Goal: Book appointment/travel/reservation

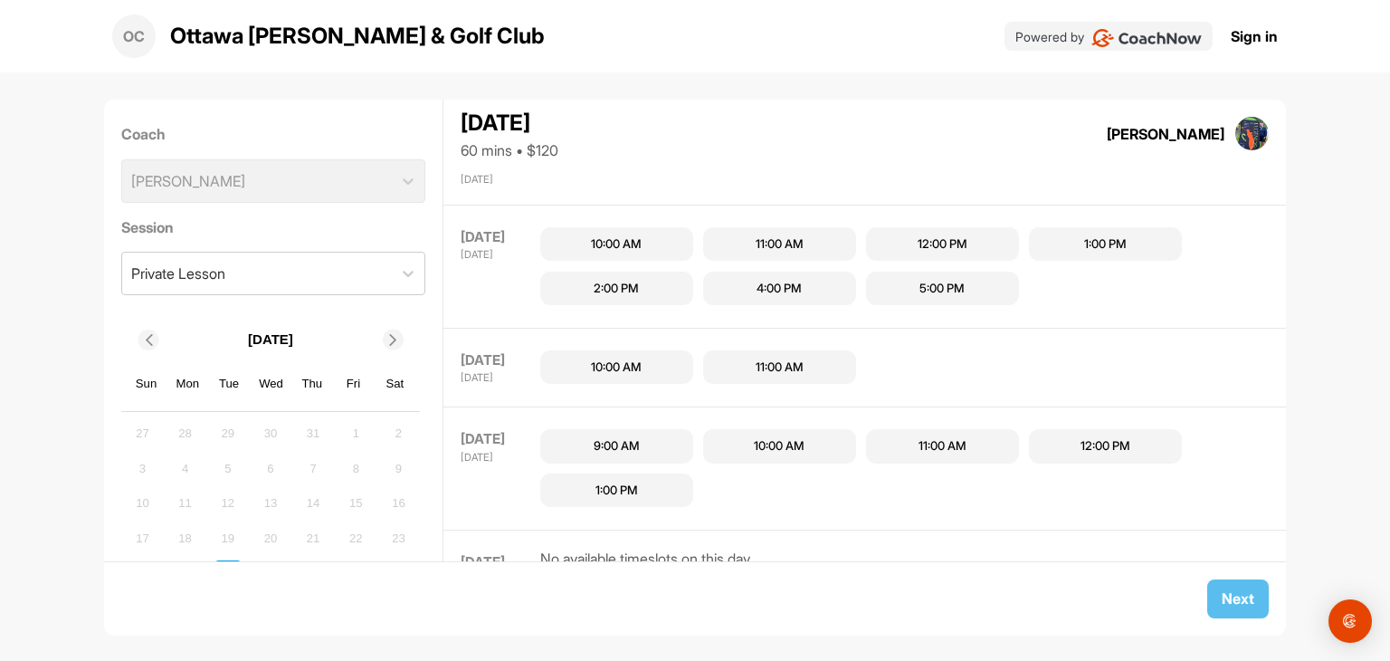
scroll to position [130, 0]
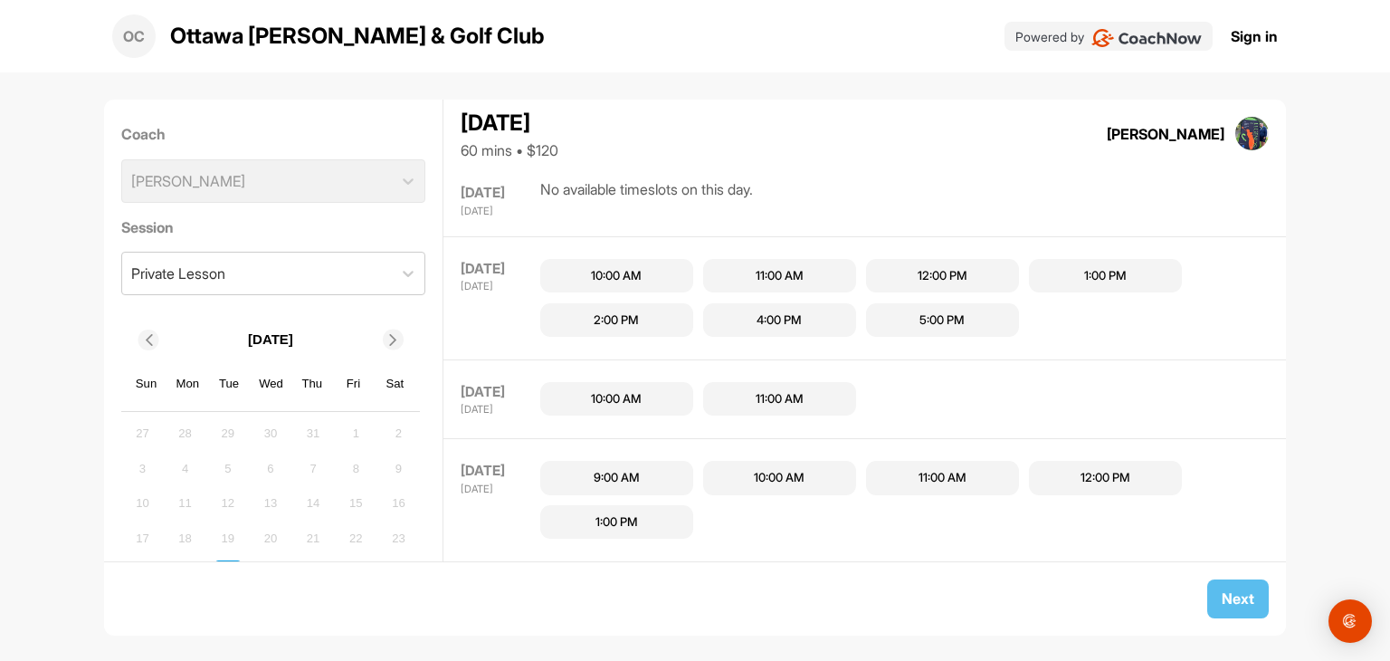
click at [802, 317] on div "4:00 PM" at bounding box center [779, 320] width 45 height 18
click at [1243, 604] on button "Next" at bounding box center [1239, 598] width 62 height 39
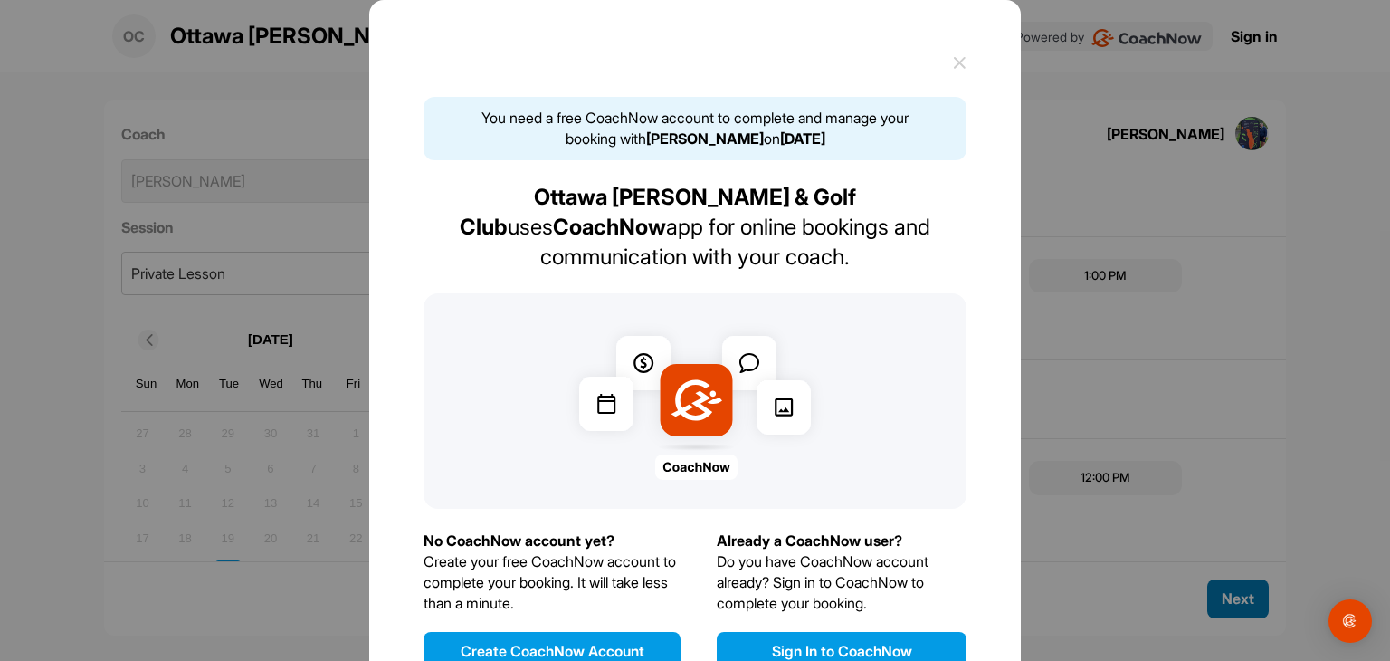
scroll to position [33, 0]
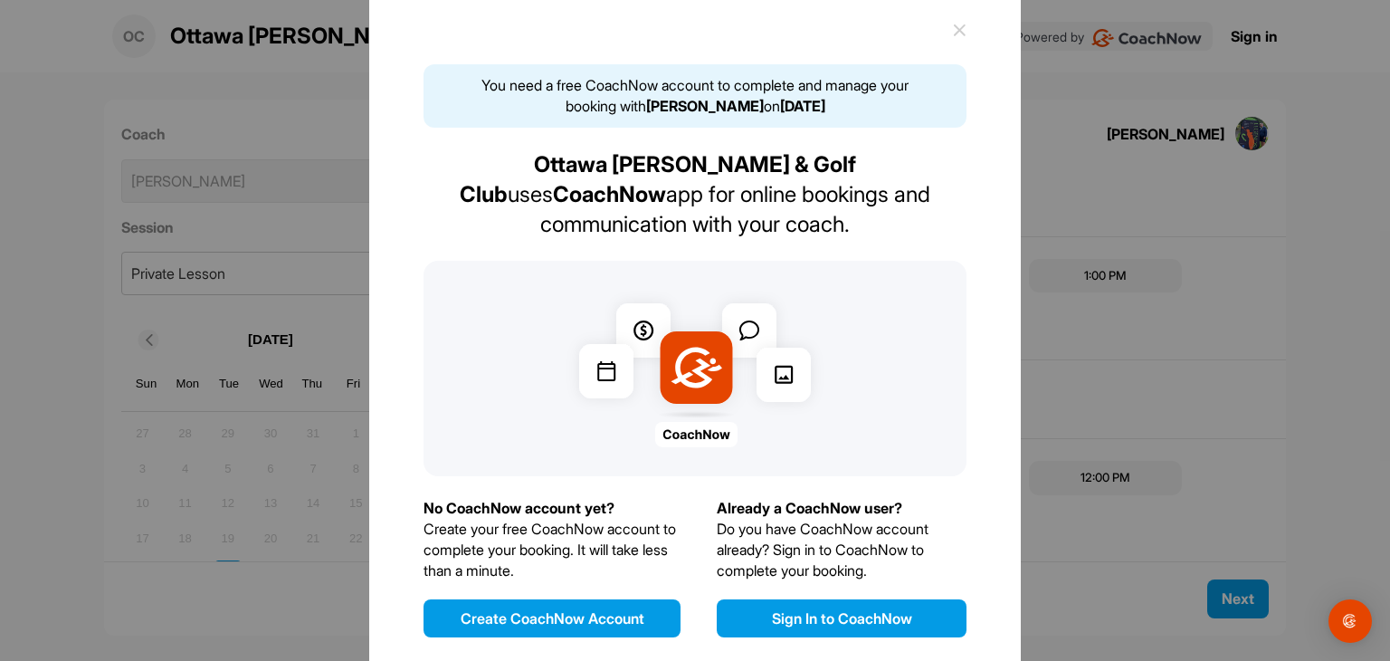
click at [623, 599] on button "Create CoachNow Account" at bounding box center [552, 618] width 257 height 38
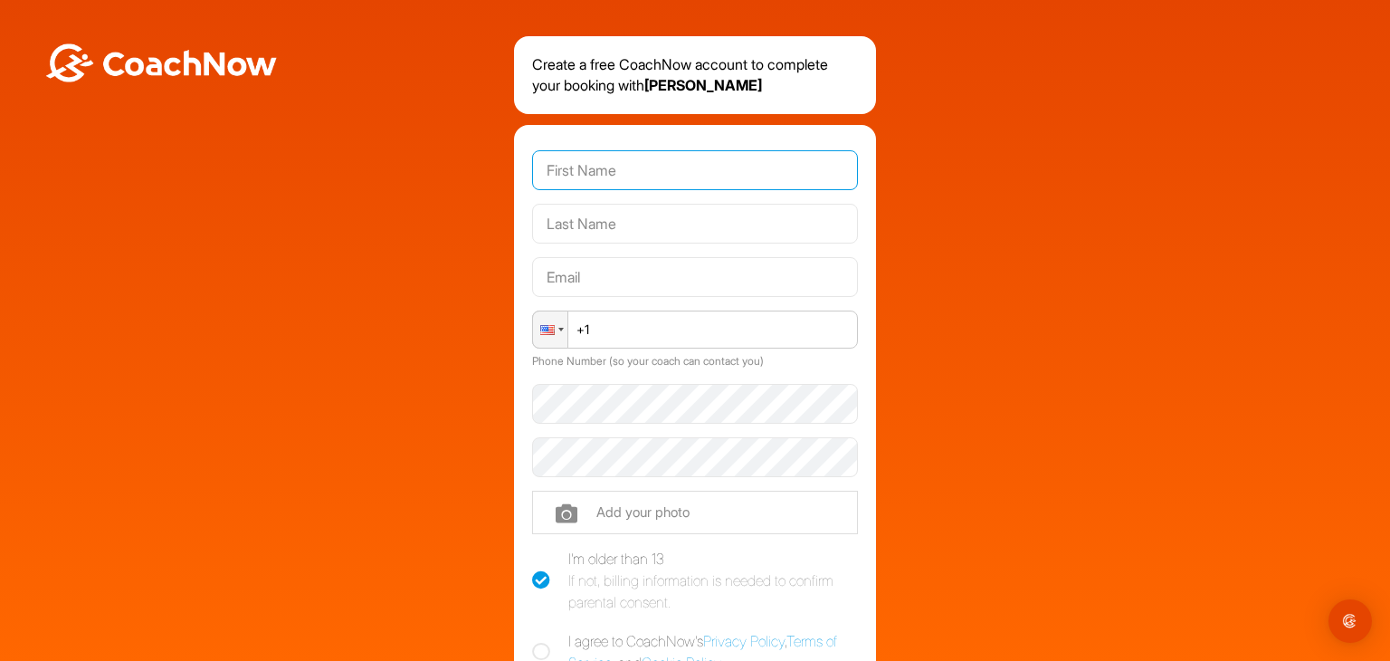
click at [660, 177] on input "text" at bounding box center [695, 170] width 326 height 40
type input "[PERSON_NAME]"
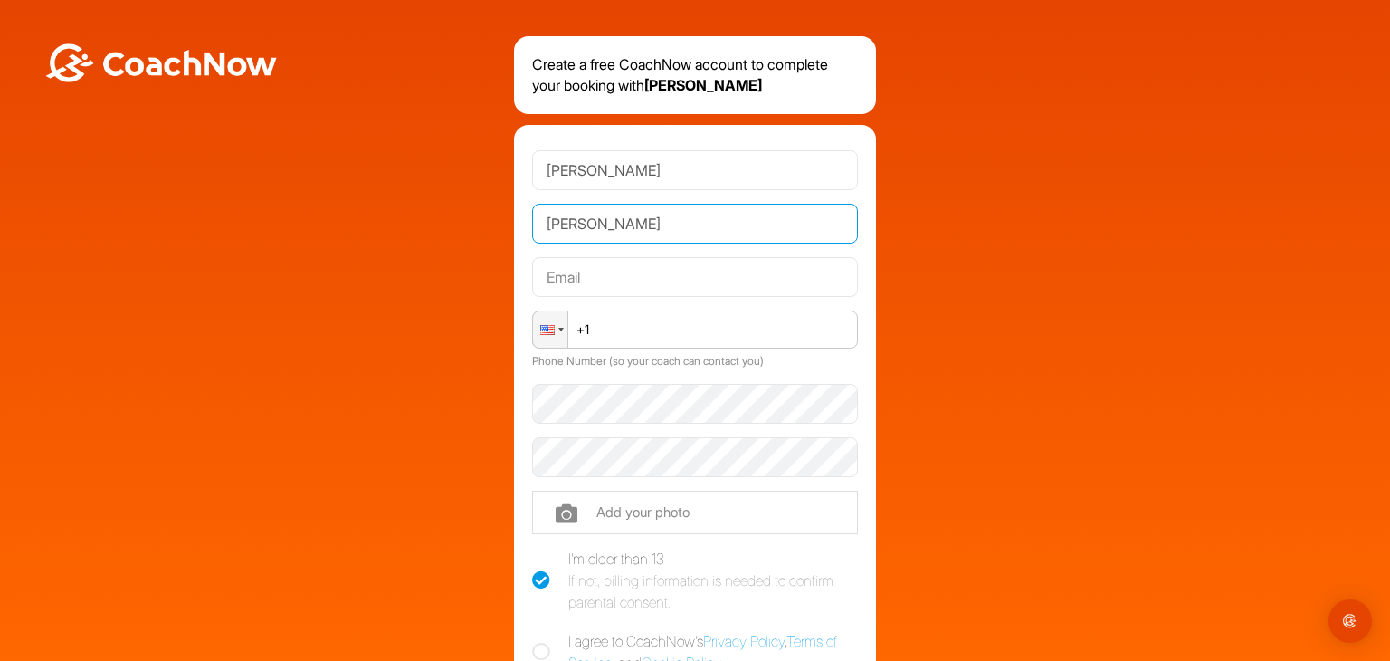
type input "[PERSON_NAME][EMAIL_ADDRESS][DOMAIN_NAME]"
click at [548, 328] on div at bounding box center [550, 329] width 34 height 36
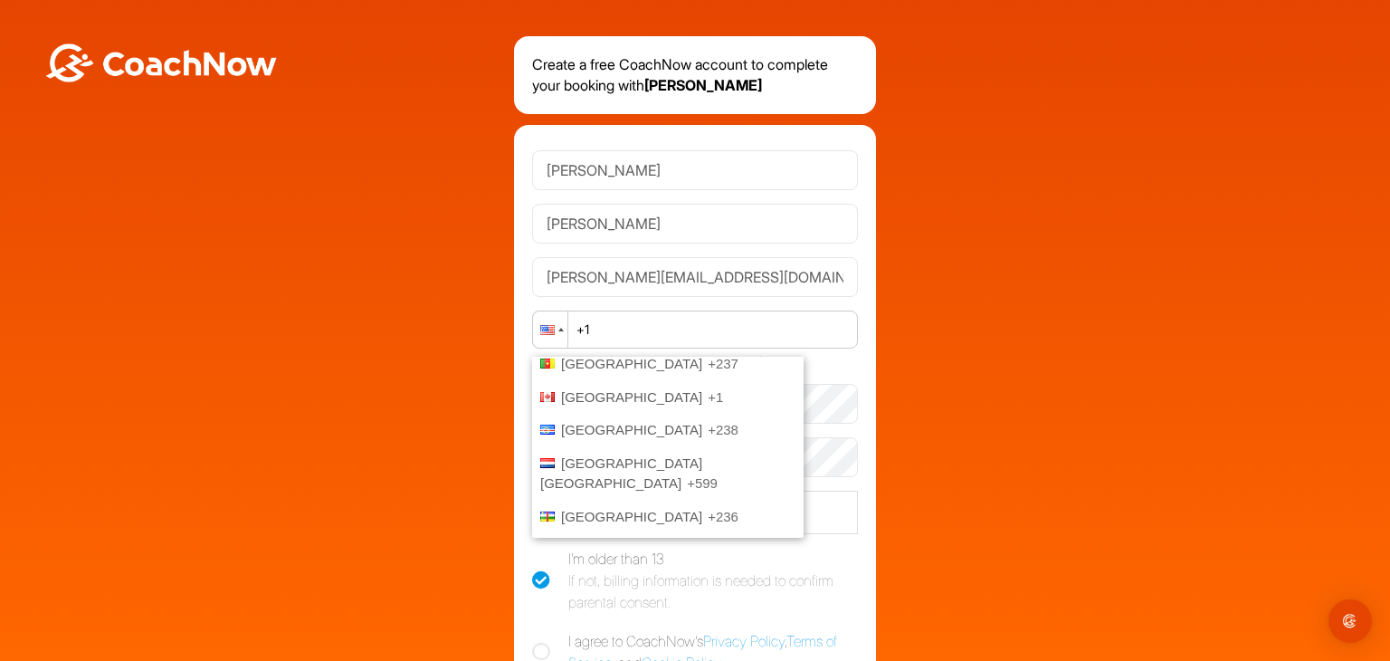
scroll to position [992, 0]
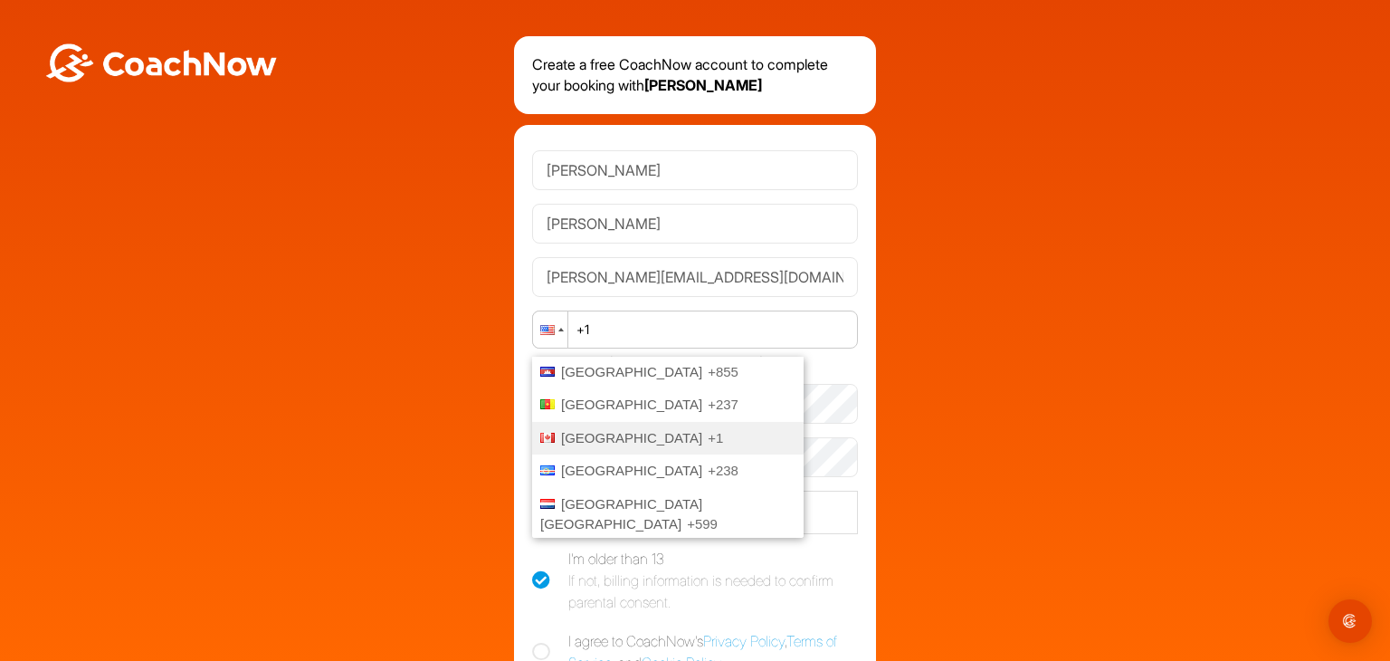
click at [590, 433] on span "[GEOGRAPHIC_DATA]" at bounding box center [631, 437] width 141 height 15
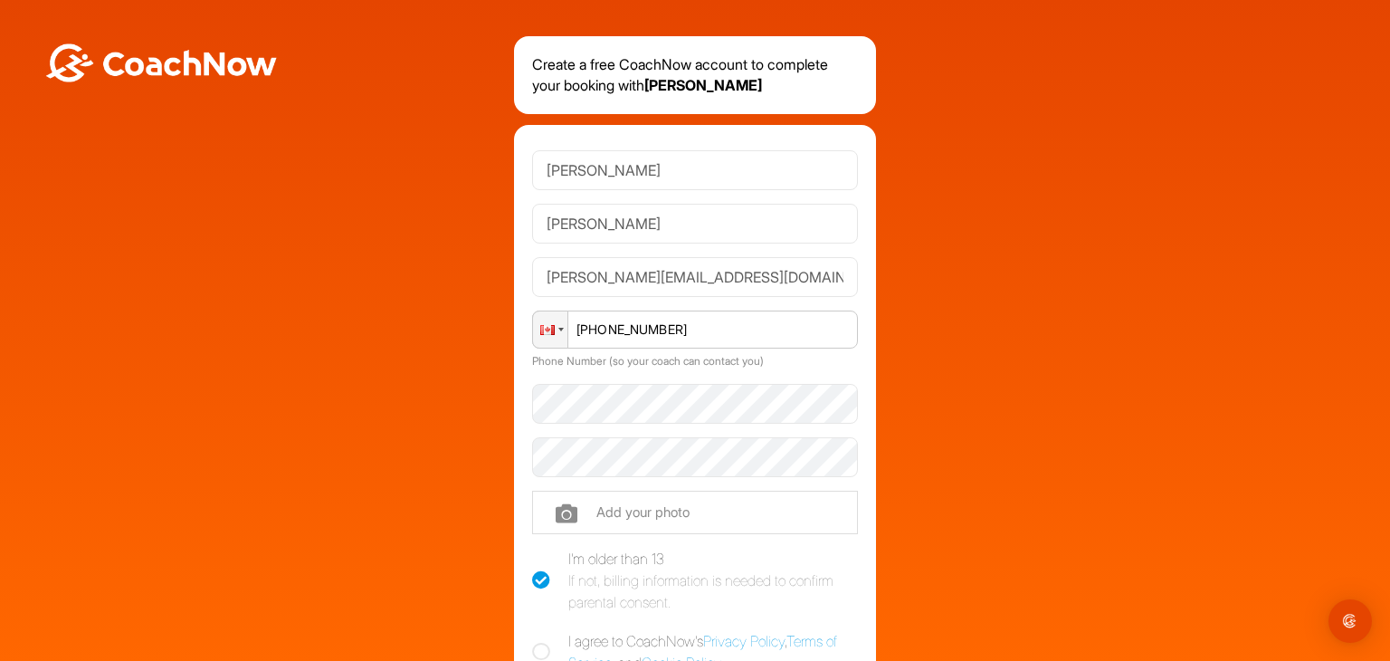
type input "[PHONE_NUMBER]"
click at [638, 508] on input "file" at bounding box center [695, 512] width 326 height 43
type input "C:\fakepath\[PERSON_NAME]-headshot - Copy.jpg"
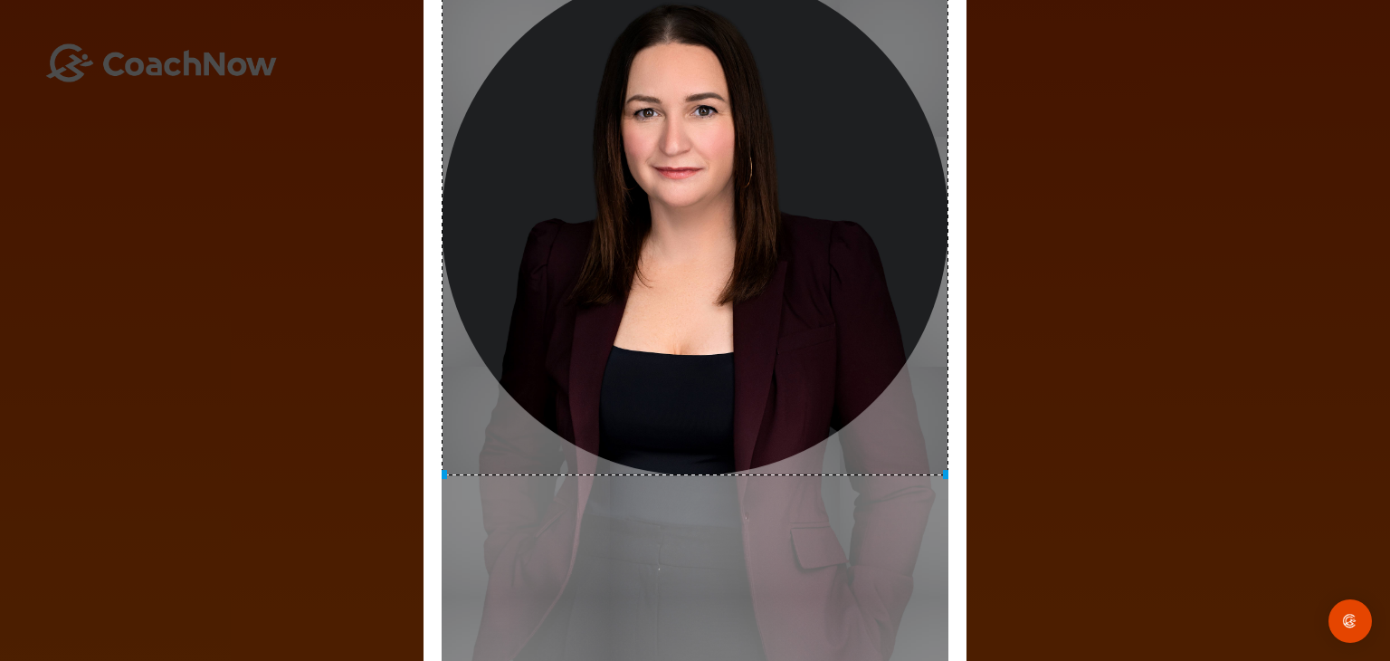
drag, startPoint x: 791, startPoint y: 293, endPoint x: 793, endPoint y: 185, distance: 108.6
click at [794, 186] on div at bounding box center [695, 221] width 507 height 507
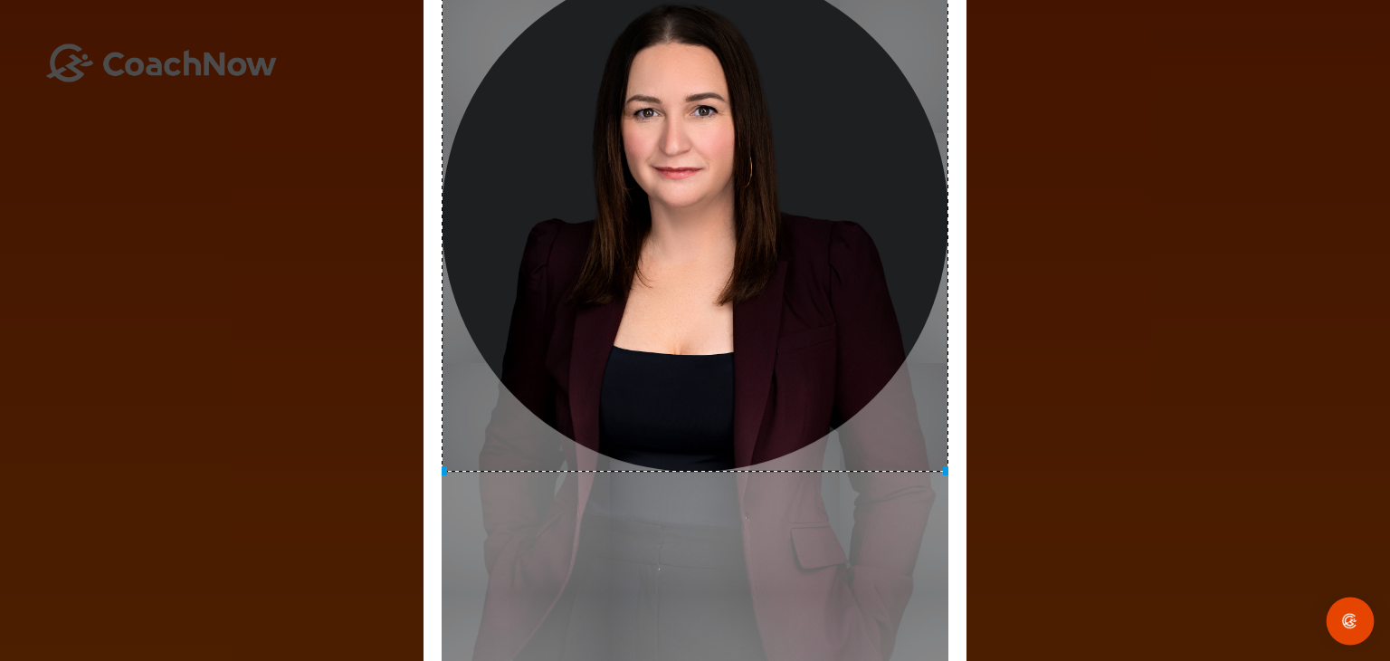
click at [1353, 622] on img "Open Intercom Messenger" at bounding box center [1351, 621] width 24 height 24
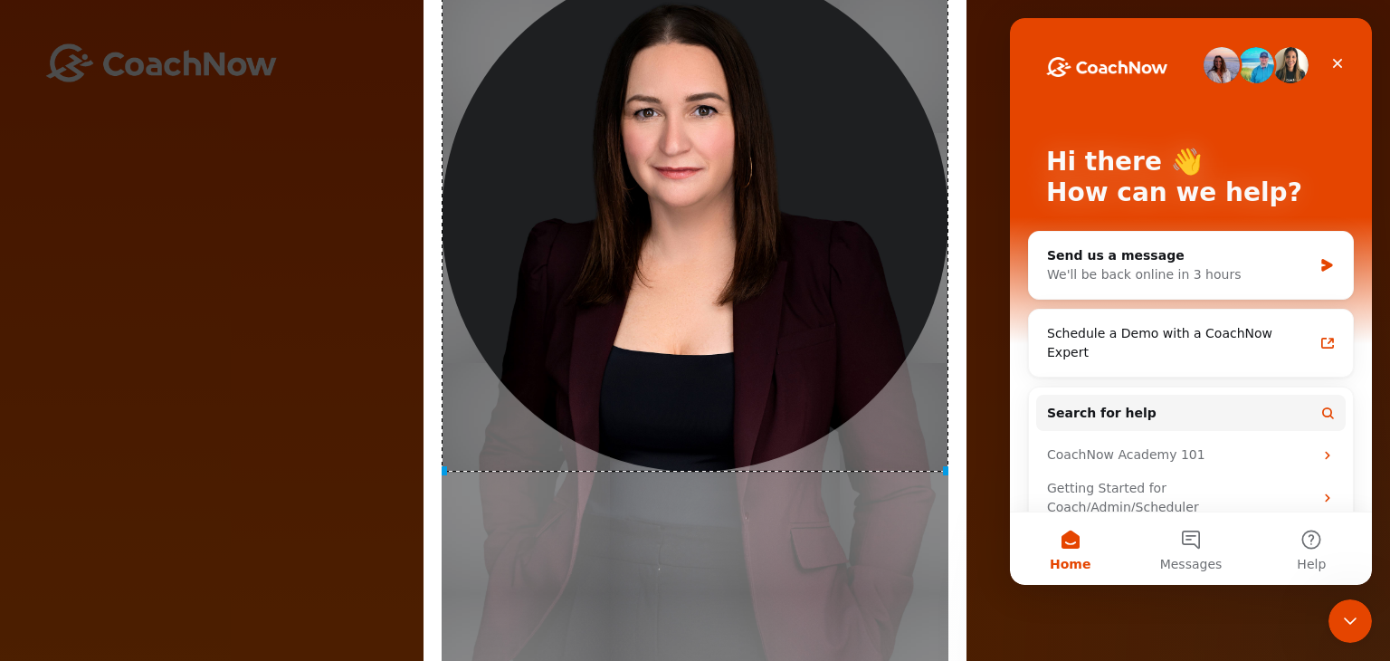
scroll to position [0, 0]
click at [1367, 610] on div "Close Intercom Messenger" at bounding box center [1347, 618] width 43 height 43
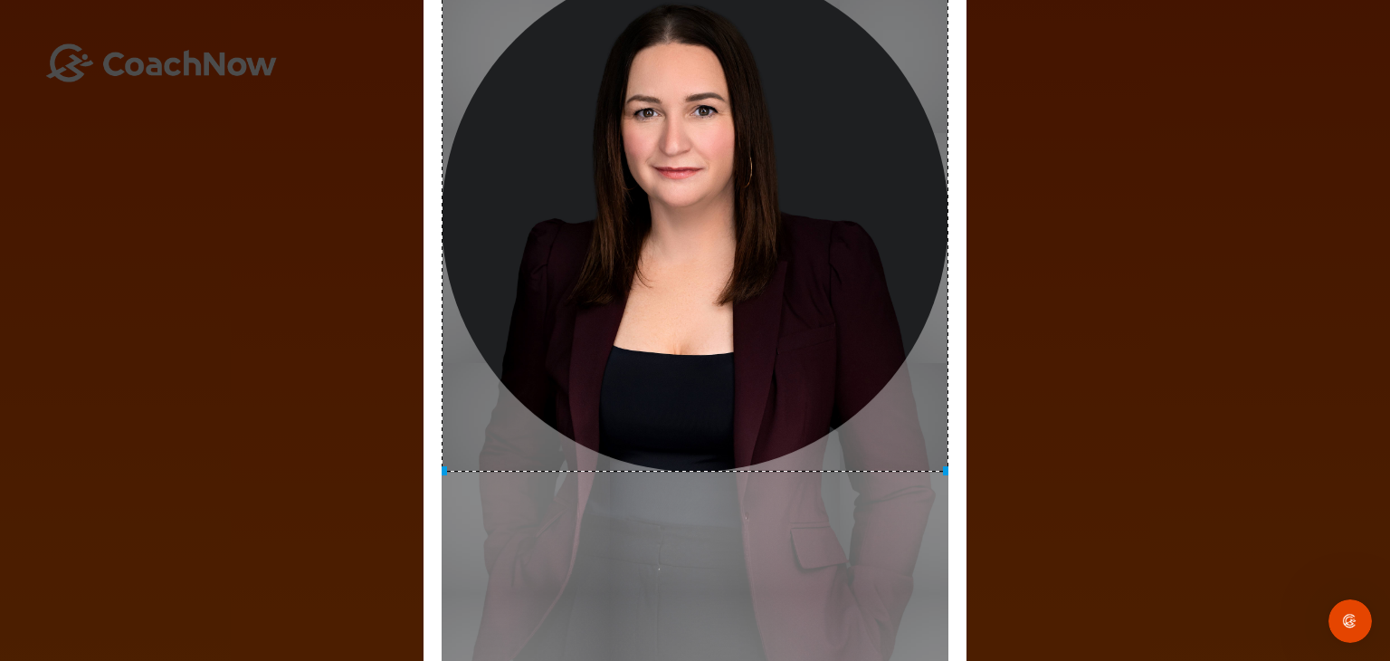
drag, startPoint x: 1385, startPoint y: 309, endPoint x: 1387, endPoint y: 506, distance: 197.3
click at [1387, 506] on div "Adjust Your Picture ✕ Set Picture Cancel" at bounding box center [695, 330] width 1390 height 661
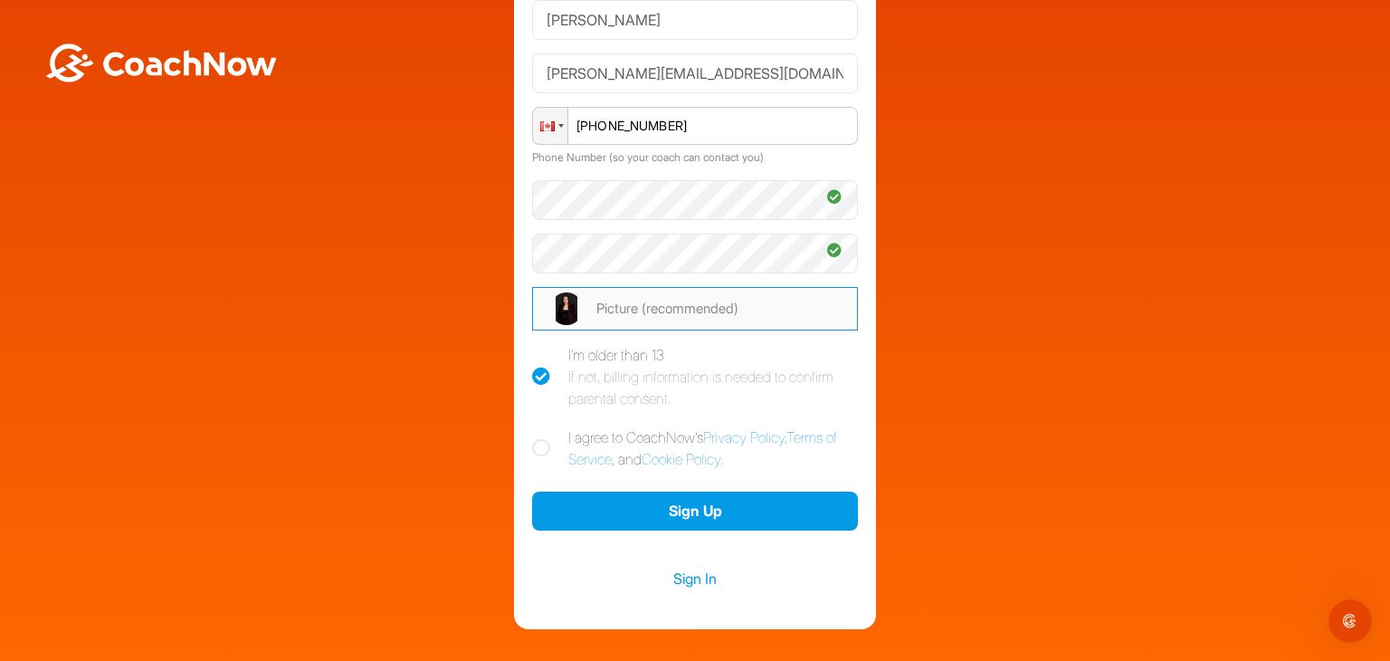
scroll to position [215, 0]
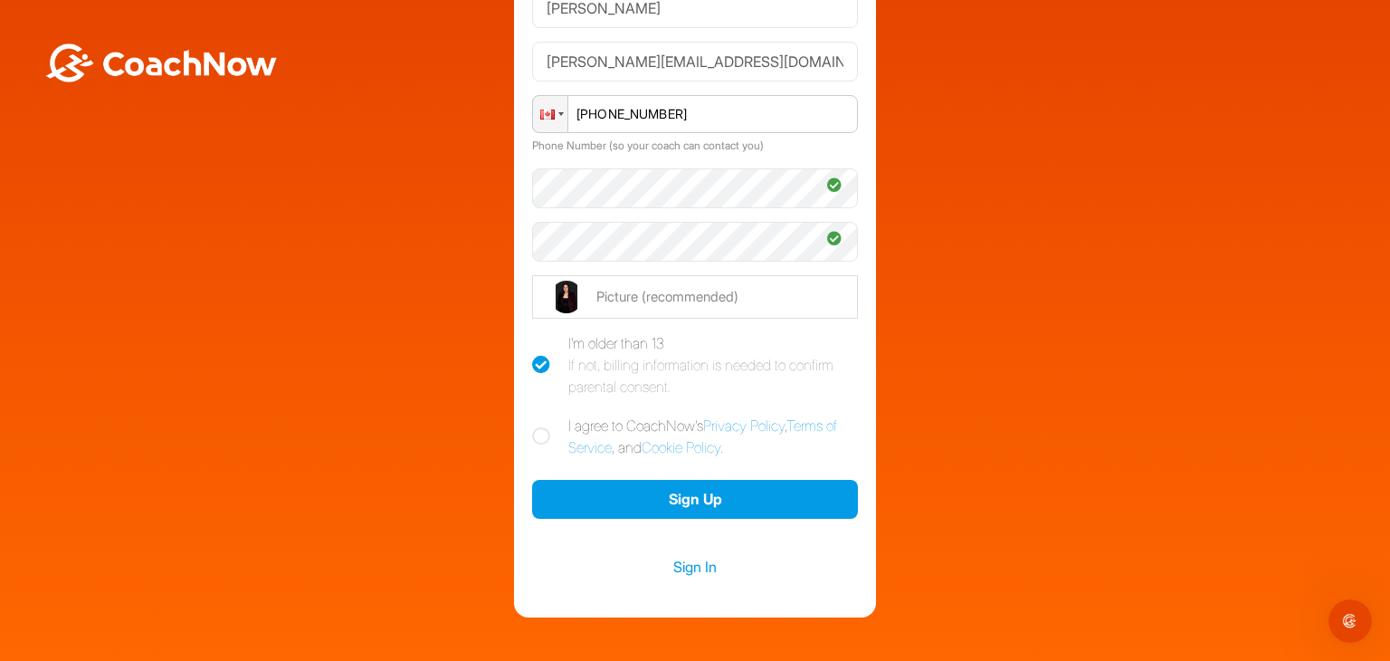
click at [532, 434] on icon at bounding box center [541, 436] width 18 height 18
click at [532, 426] on input "I agree to CoachNow's Privacy Policy , Terms of Service , and Cookie Policy ." at bounding box center [538, 421] width 12 height 12
checkbox input "true"
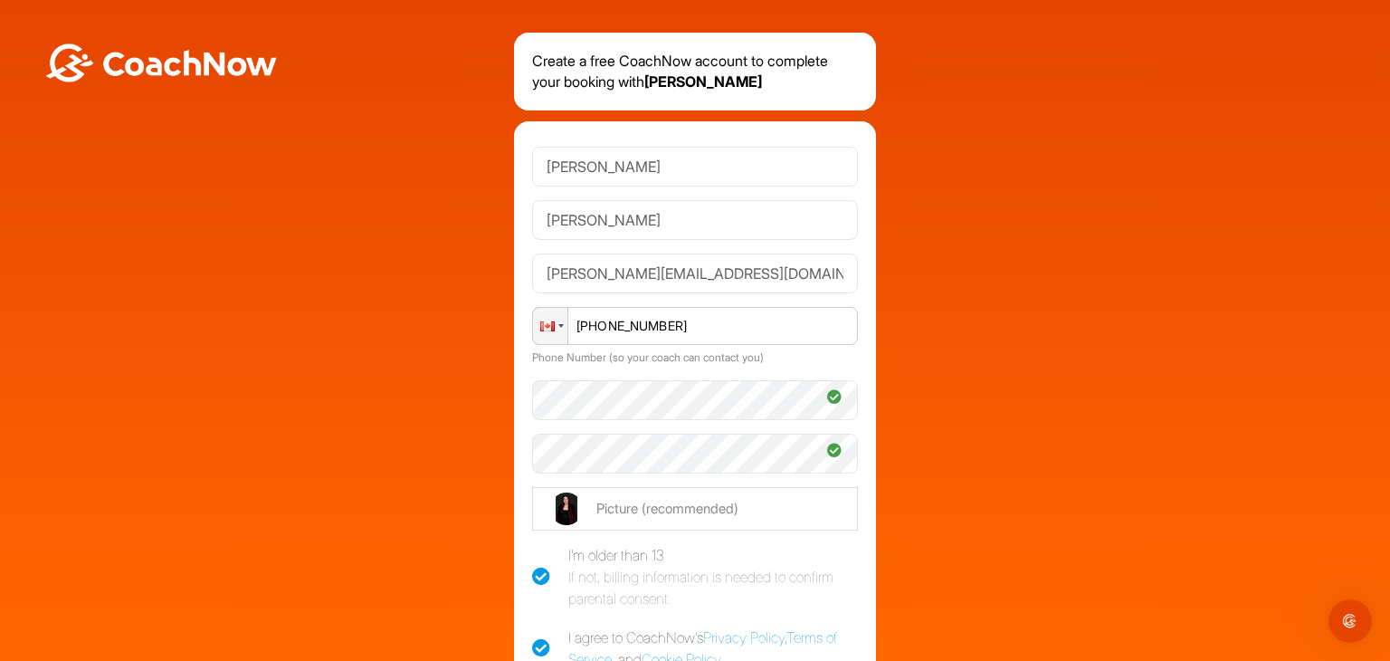
scroll to position [0, 0]
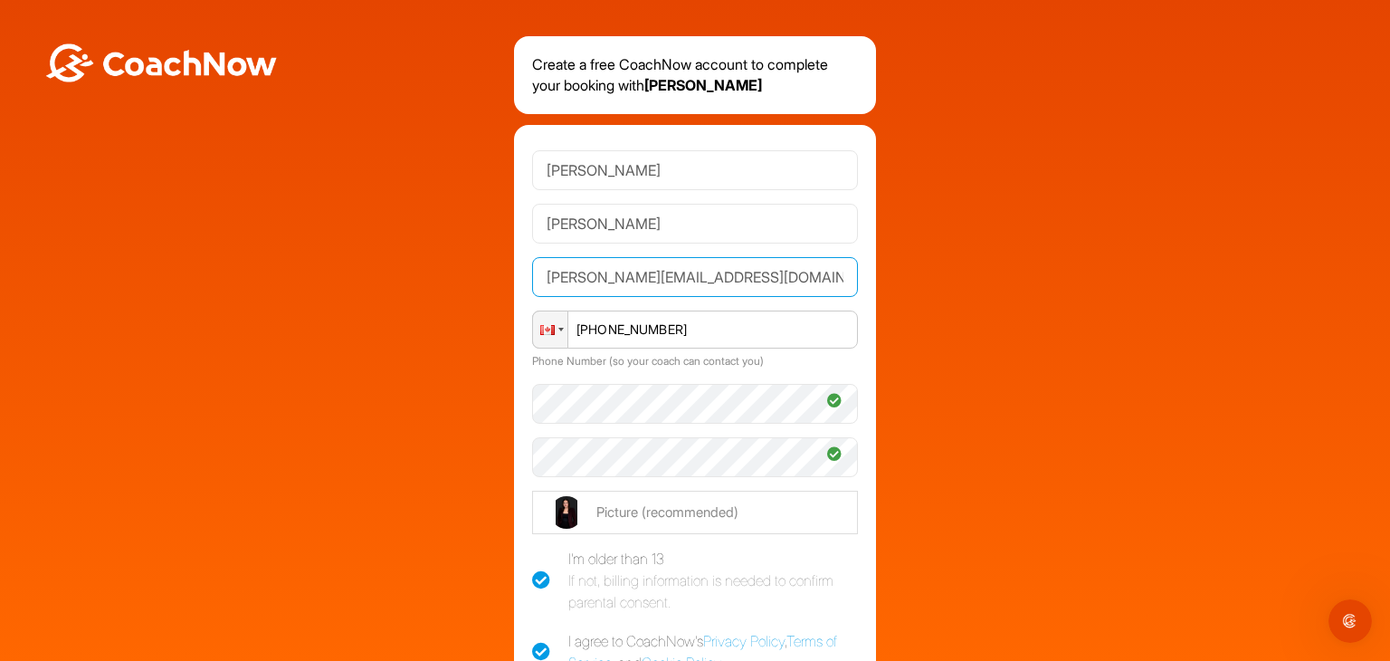
drag, startPoint x: 714, startPoint y: 270, endPoint x: 441, endPoint y: 261, distance: 273.5
click at [441, 261] on div "Create a free CoachNow account to complete your booking with [PERSON_NAME] [PER…" at bounding box center [695, 434] width 1372 height 797
type input "[EMAIL_ADDRESS][DOMAIN_NAME]"
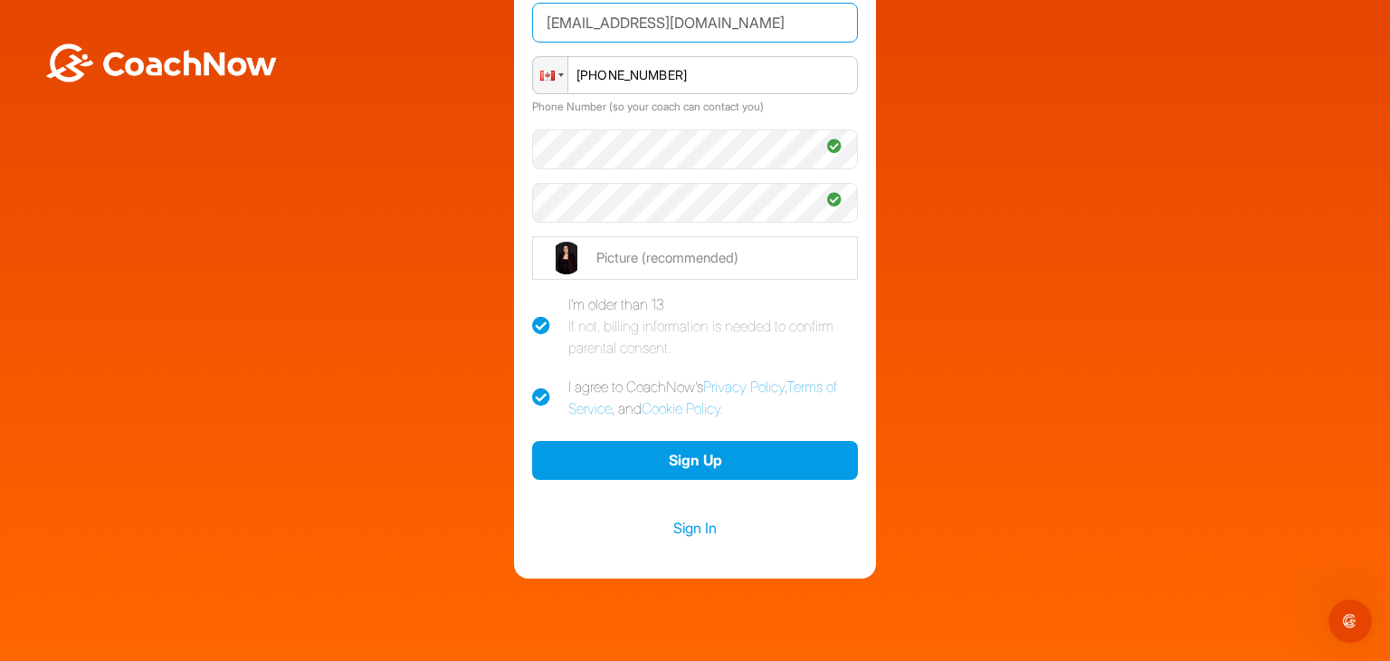
scroll to position [297, 0]
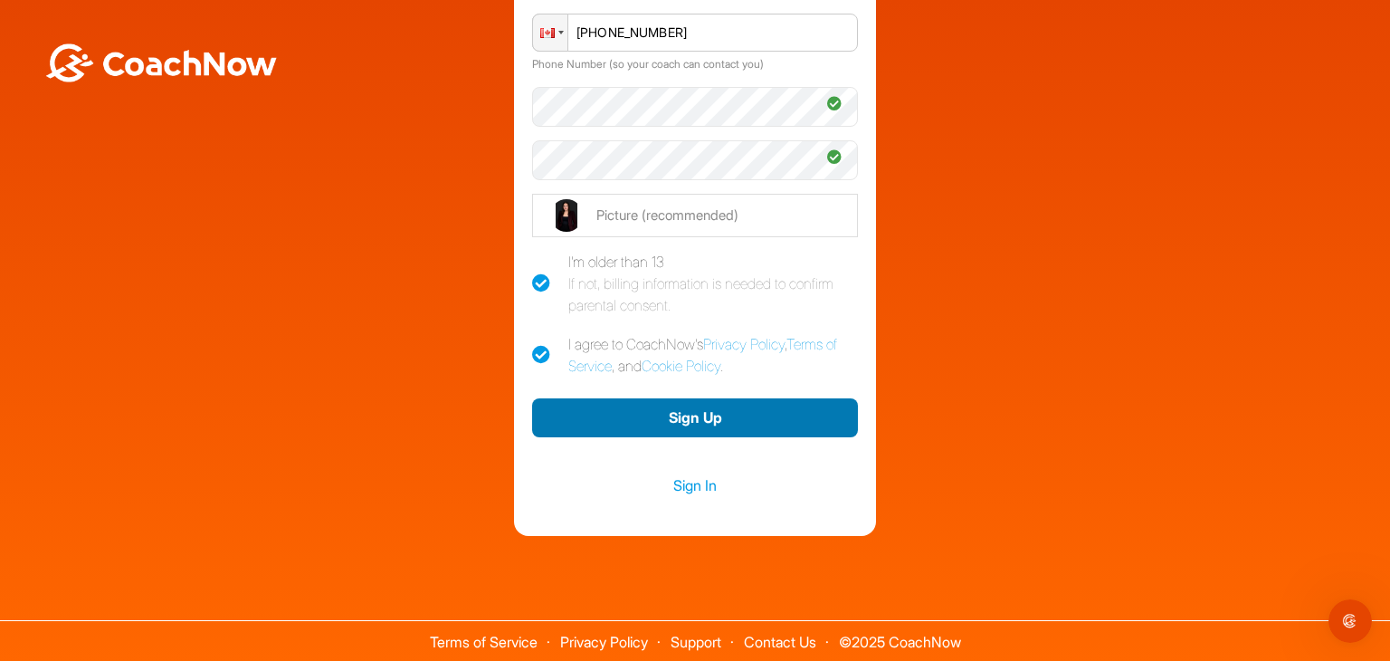
click at [775, 423] on button "Sign Up" at bounding box center [695, 417] width 326 height 39
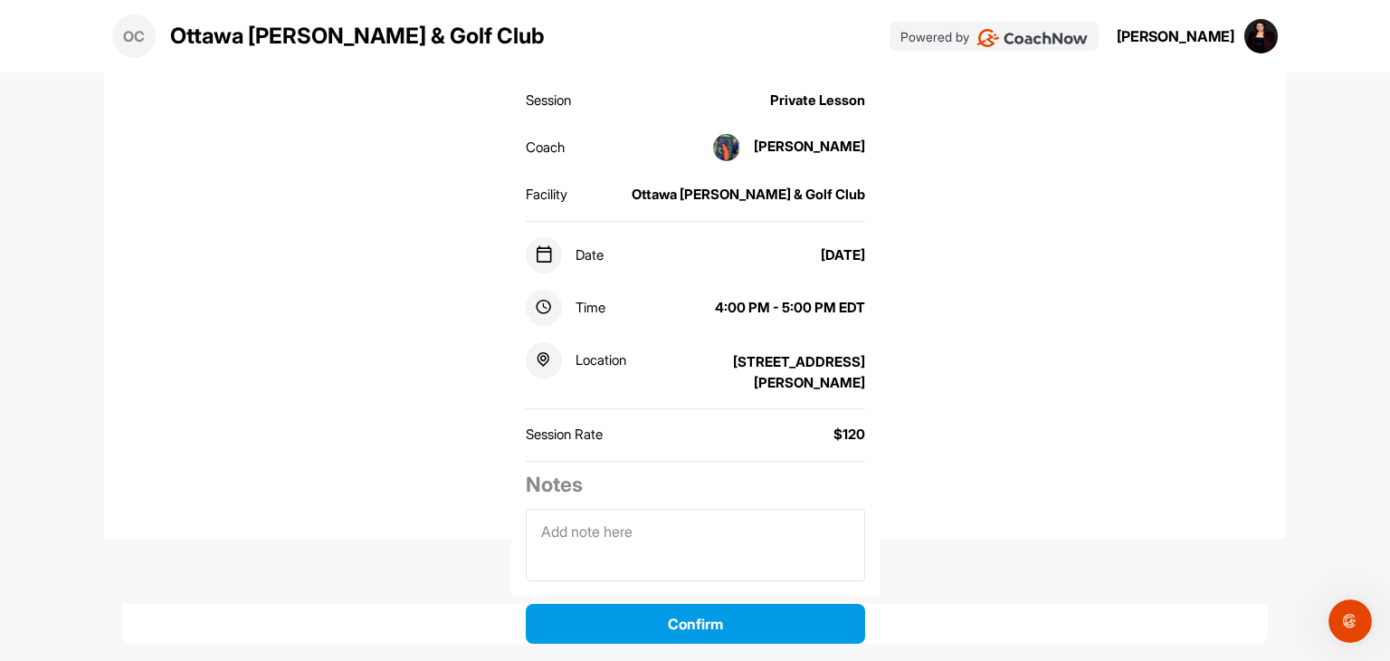
scroll to position [195, 0]
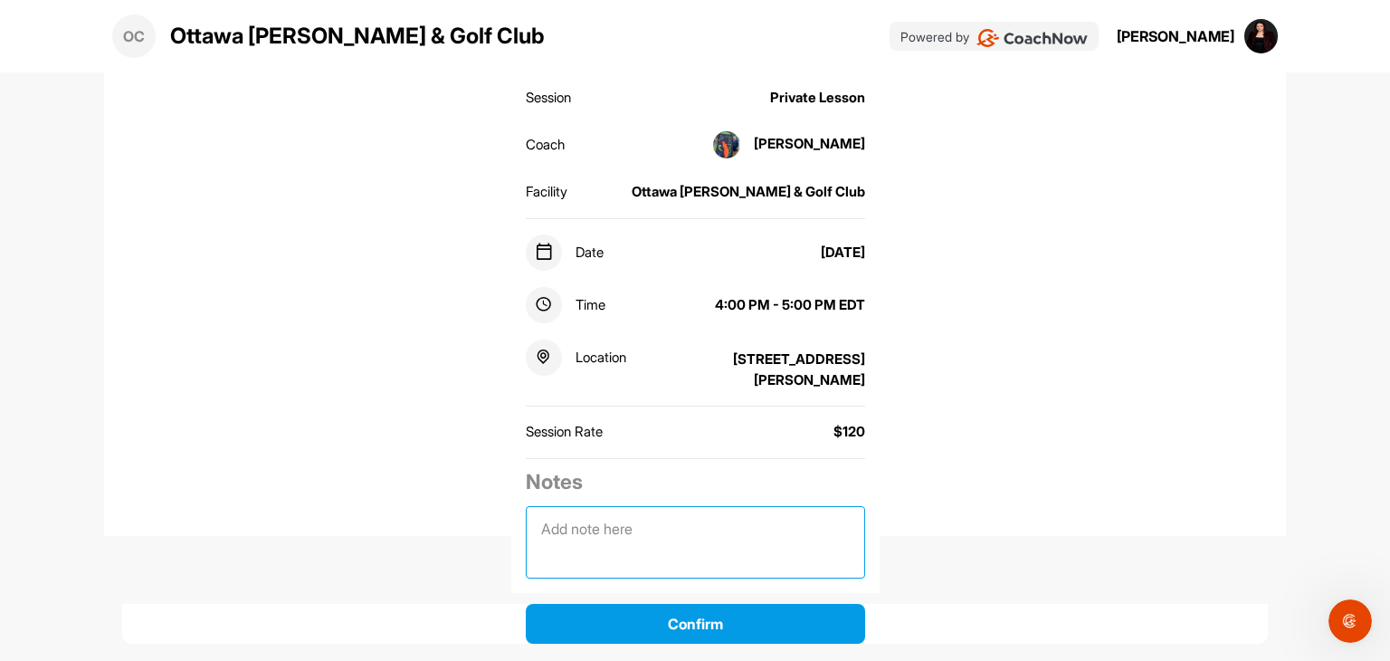
click at [688, 522] on textarea at bounding box center [695, 542] width 339 height 72
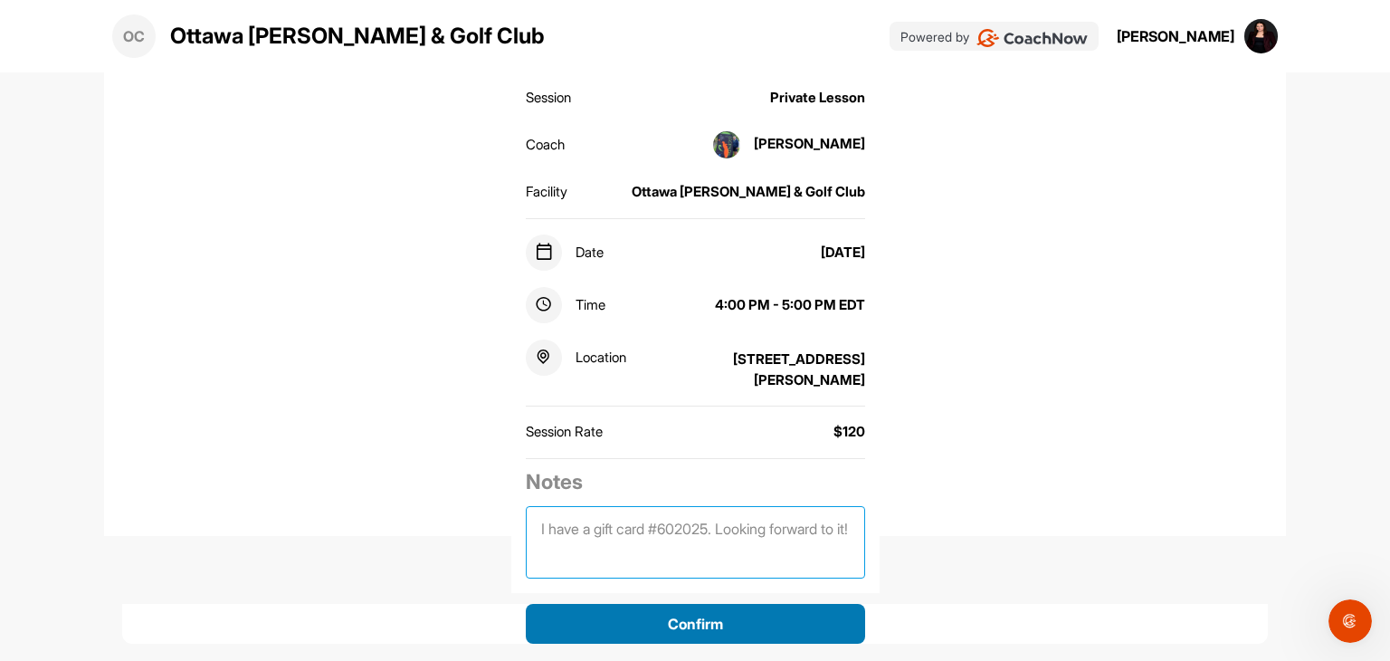
type textarea "I have a gift card #602025. Looking forward to it!"
click at [726, 611] on button "Confirm" at bounding box center [695, 624] width 339 height 40
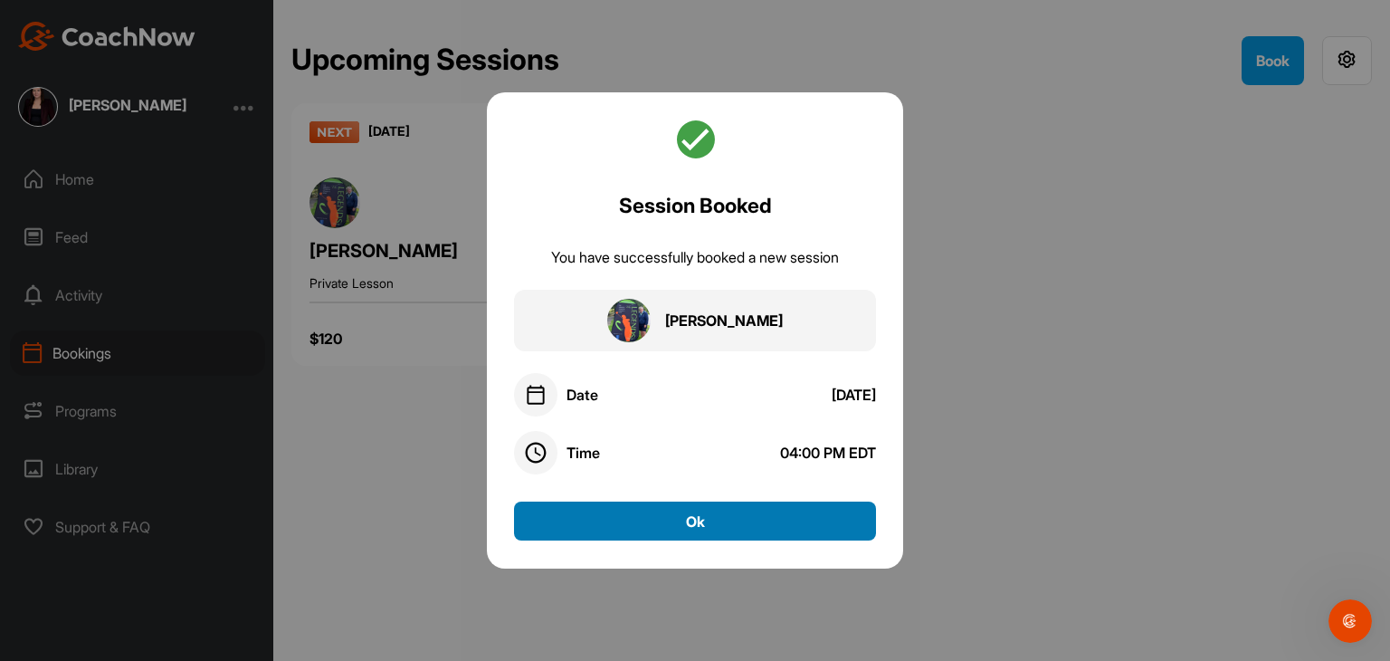
click at [720, 519] on button "Ok" at bounding box center [695, 520] width 362 height 39
